Goal: Navigation & Orientation: Find specific page/section

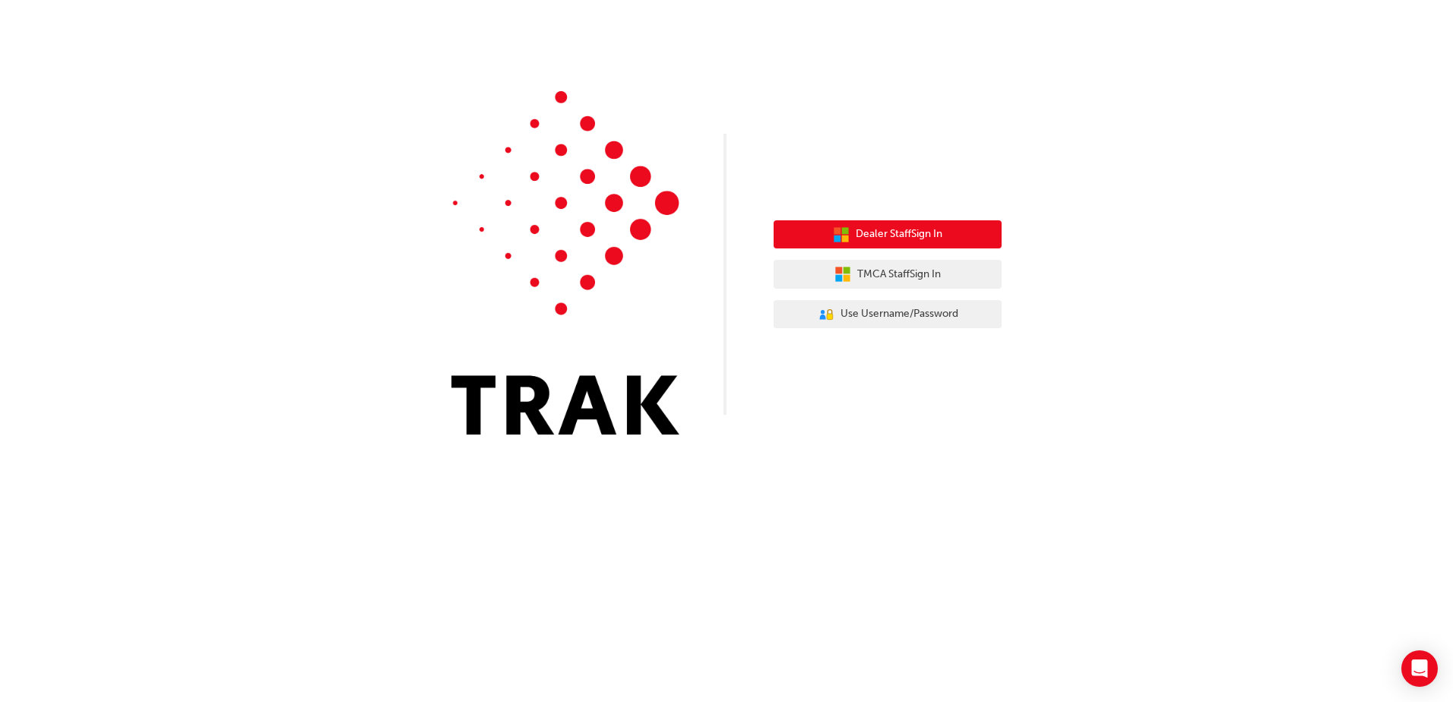
click at [919, 236] on span "Dealer Staff Sign In" at bounding box center [898, 234] width 87 height 17
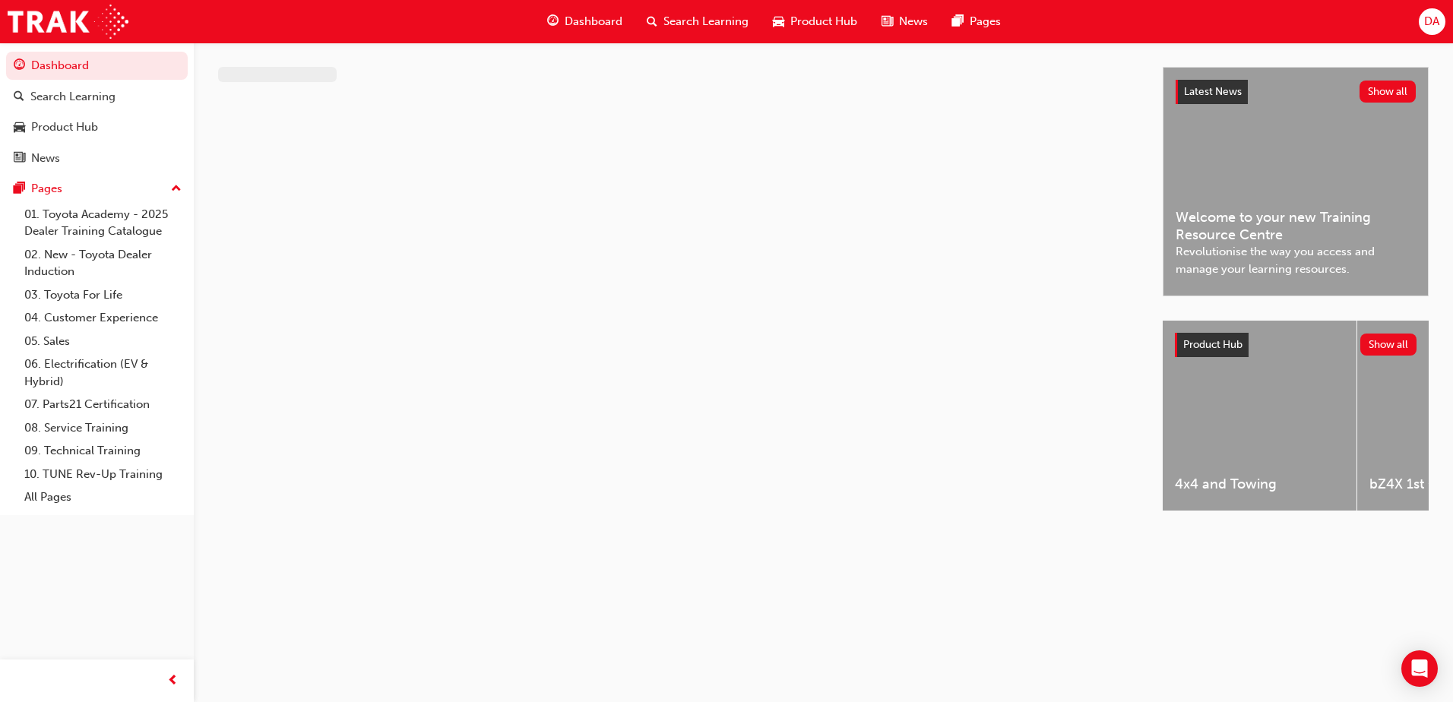
click at [590, 23] on span "Dashboard" at bounding box center [593, 21] width 58 height 17
